Goal: Task Accomplishment & Management: Manage account settings

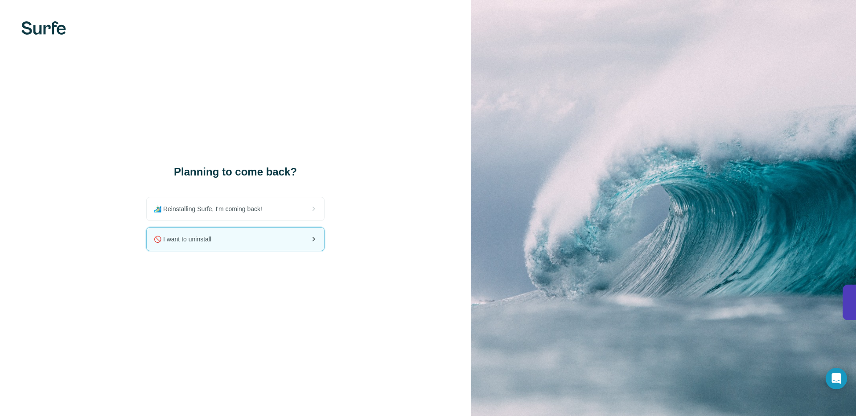
click at [267, 248] on div "🚫 I want to uninstall" at bounding box center [235, 239] width 177 height 23
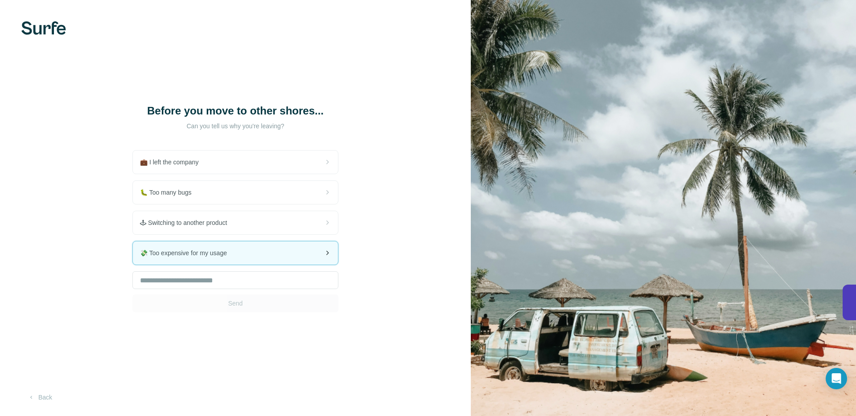
drag, startPoint x: 223, startPoint y: 222, endPoint x: 229, endPoint y: 253, distance: 31.7
click at [223, 222] on div "🕹 Switching to another product" at bounding box center [235, 222] width 205 height 23
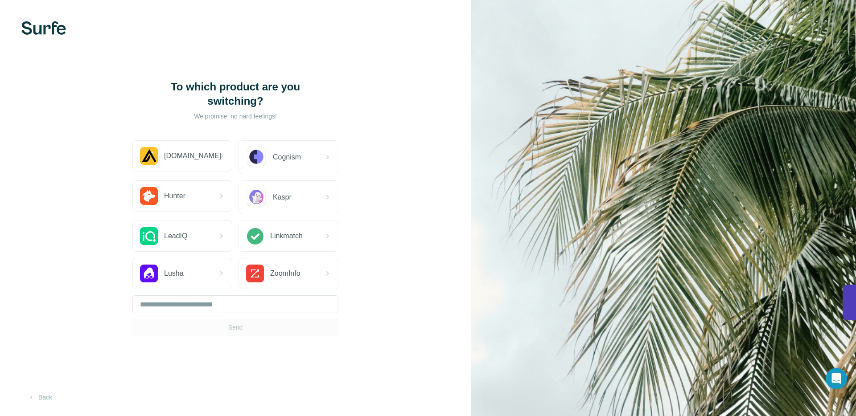
click at [235, 331] on div "Send" at bounding box center [235, 315] width 206 height 41
drag, startPoint x: 194, startPoint y: 285, endPoint x: 196, endPoint y: 295, distance: 9.5
click at [194, 285] on div "Lusha" at bounding box center [182, 274] width 99 height 30
